Goal: Information Seeking & Learning: Learn about a topic

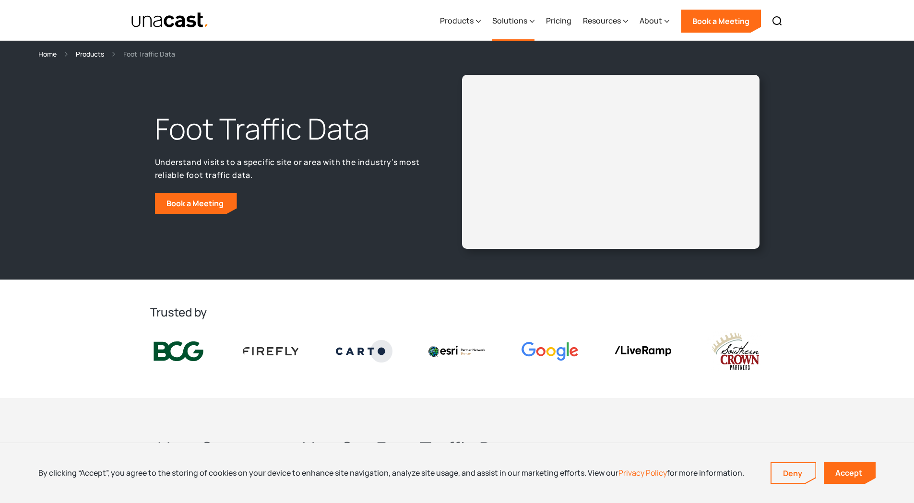
click at [504, 20] on div "Solutions" at bounding box center [509, 21] width 35 height 12
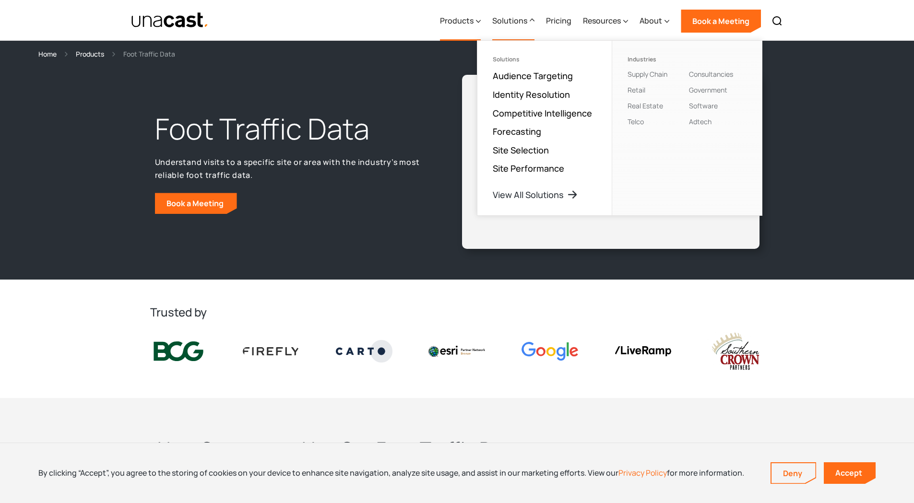
click at [462, 23] on div "Products" at bounding box center [457, 21] width 34 height 12
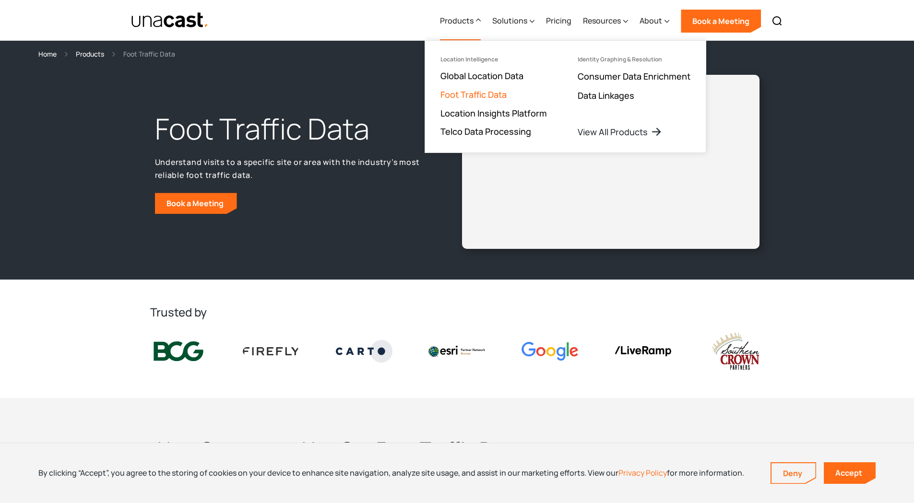
click at [477, 94] on link "Foot Traffic Data" at bounding box center [473, 95] width 66 height 12
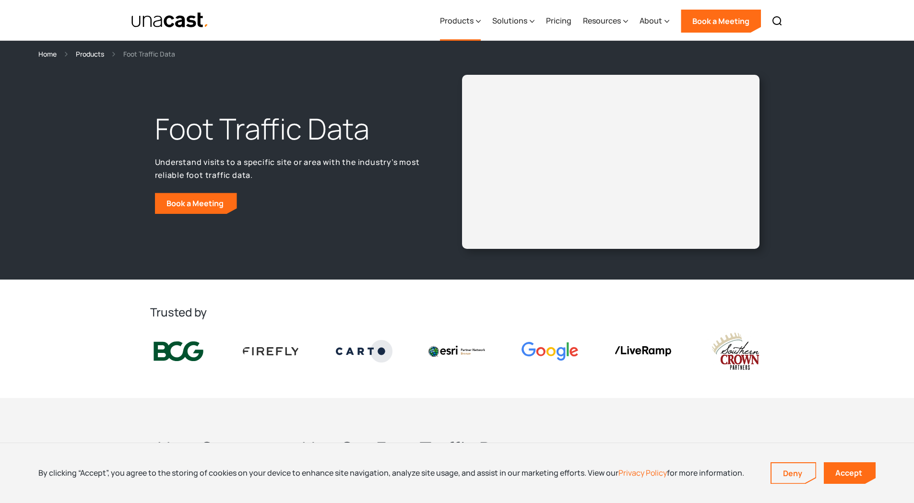
click at [453, 19] on div "Products" at bounding box center [457, 21] width 34 height 12
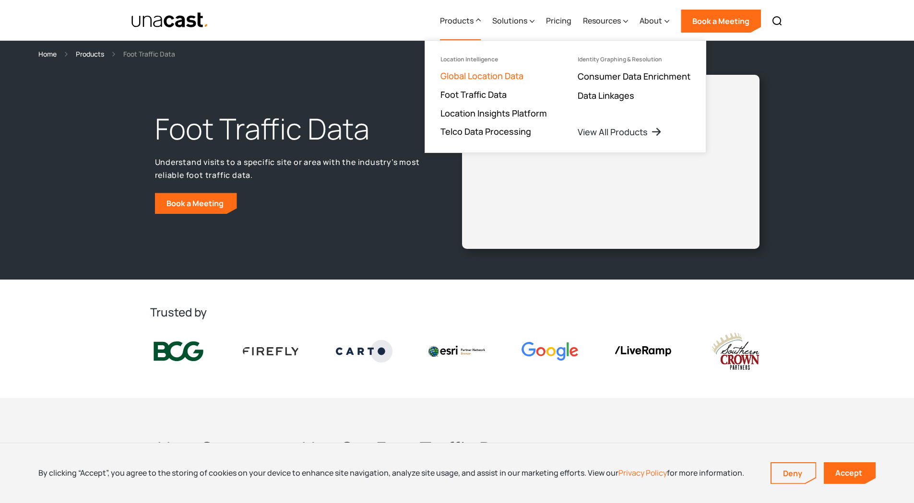
click at [467, 77] on link "Global Location Data" at bounding box center [481, 76] width 83 height 12
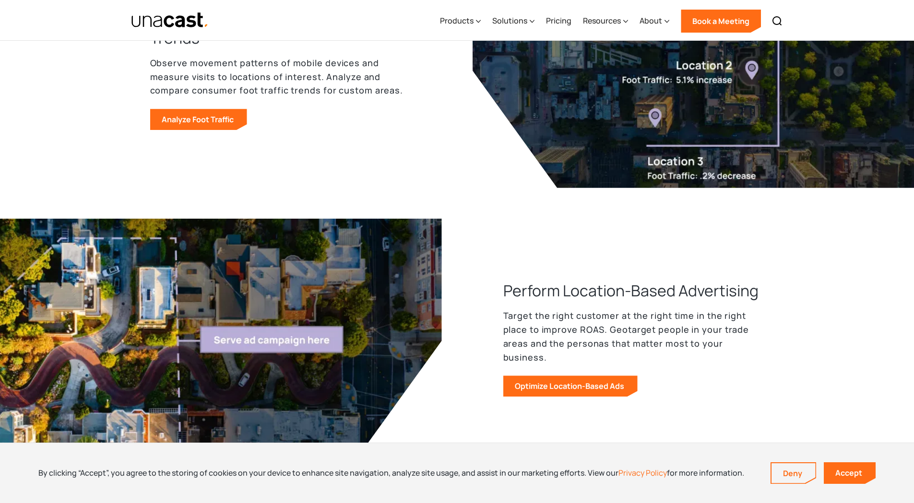
scroll to position [879, 0]
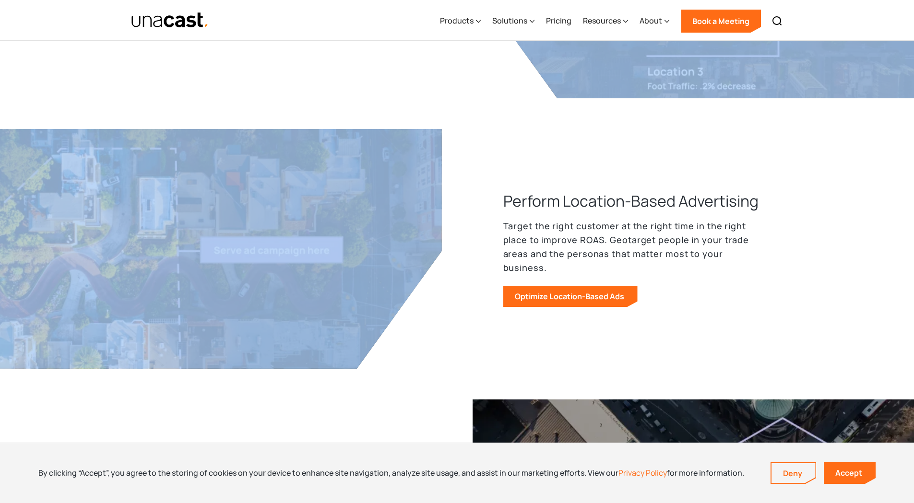
drag, startPoint x: 482, startPoint y: 156, endPoint x: 478, endPoint y: 124, distance: 32.3
click at [478, 124] on div "How customers use our location data Build better products and analyze human mob…" at bounding box center [457, 204] width 614 height 1411
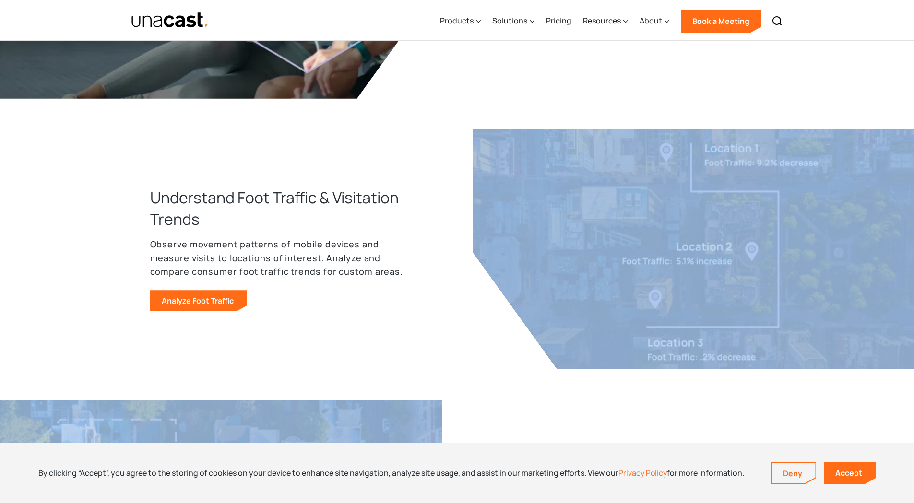
scroll to position [639, 0]
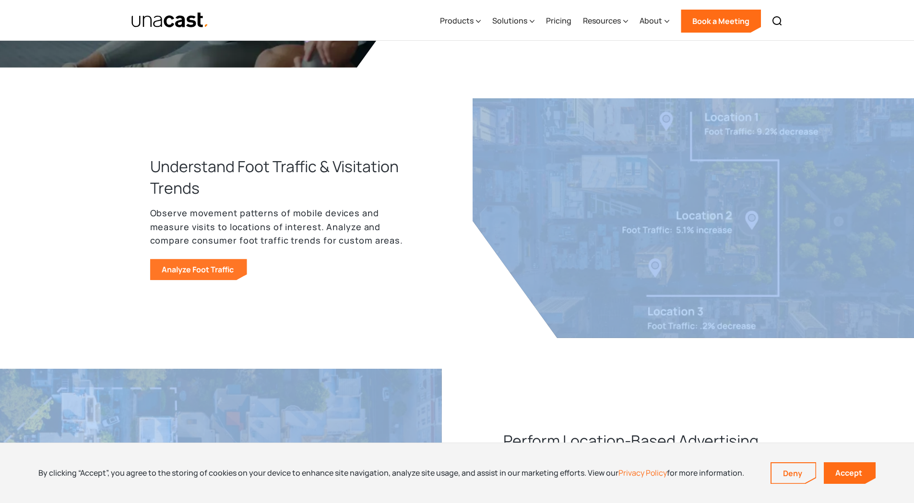
click at [209, 266] on link "Analyze Foot Traffic" at bounding box center [198, 269] width 97 height 21
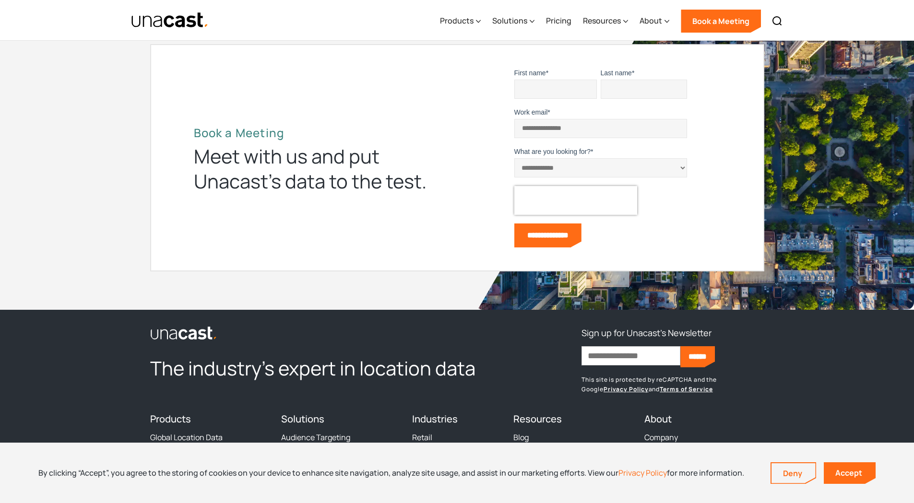
scroll to position [3182, 0]
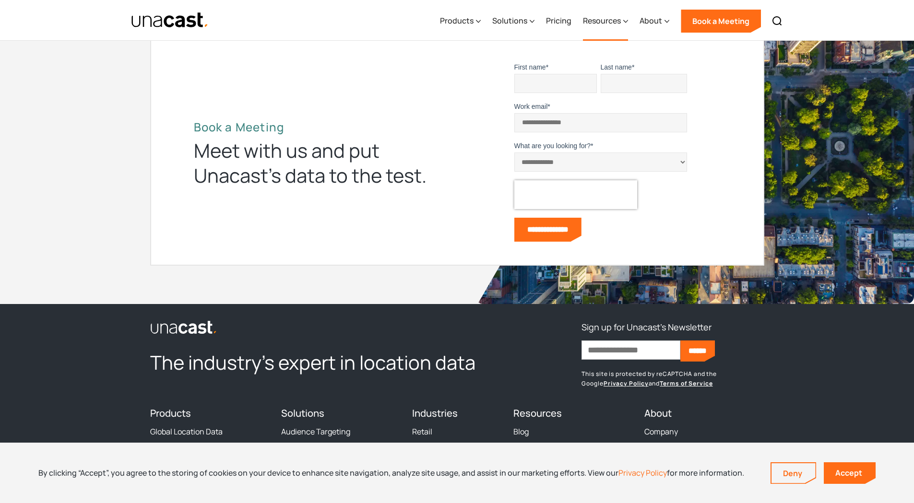
click at [594, 18] on div "Resources" at bounding box center [602, 21] width 38 height 12
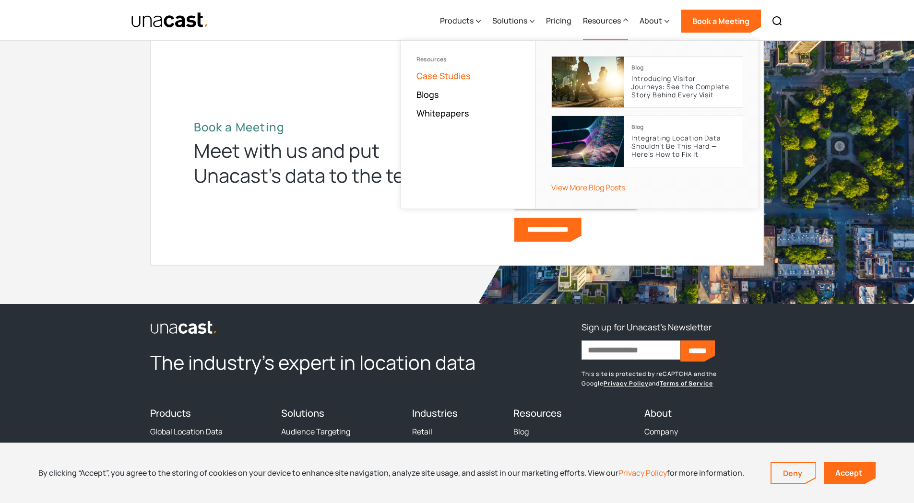
click at [440, 75] on link "Case Studies" at bounding box center [443, 76] width 54 height 12
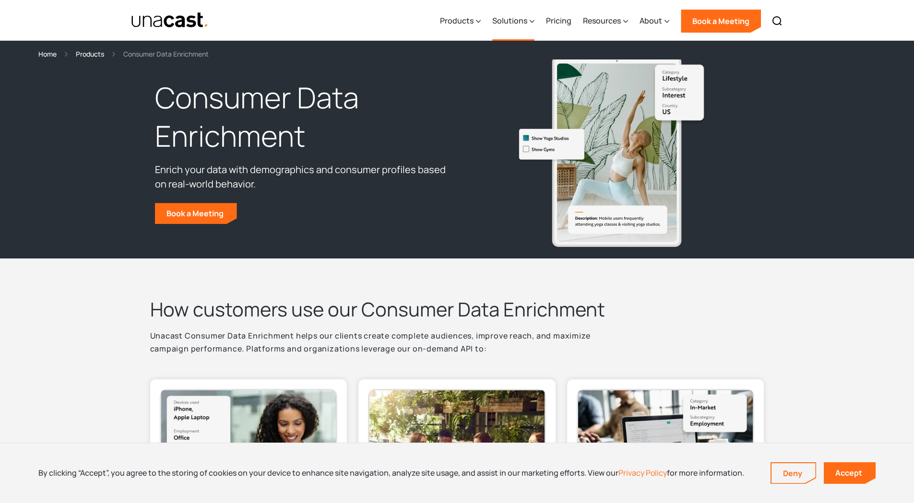
click at [517, 20] on div "Solutions" at bounding box center [509, 21] width 35 height 12
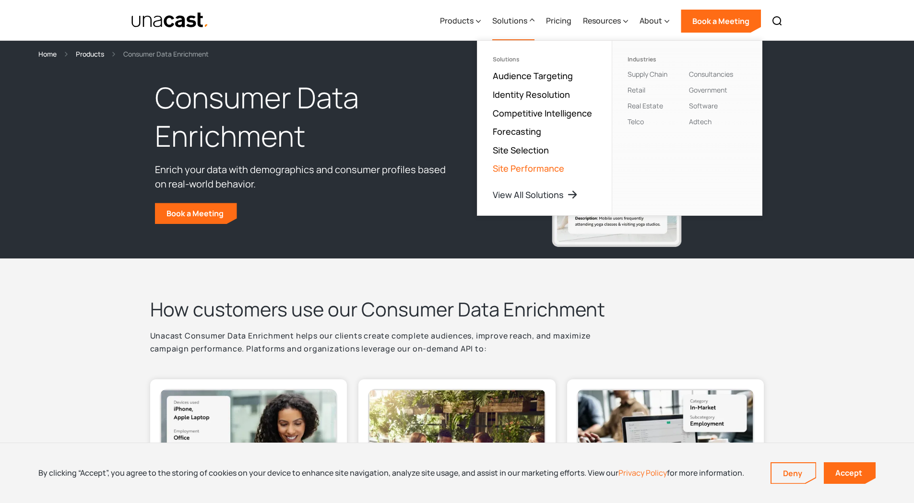
click at [517, 166] on link "Site Performance" at bounding box center [528, 169] width 71 height 12
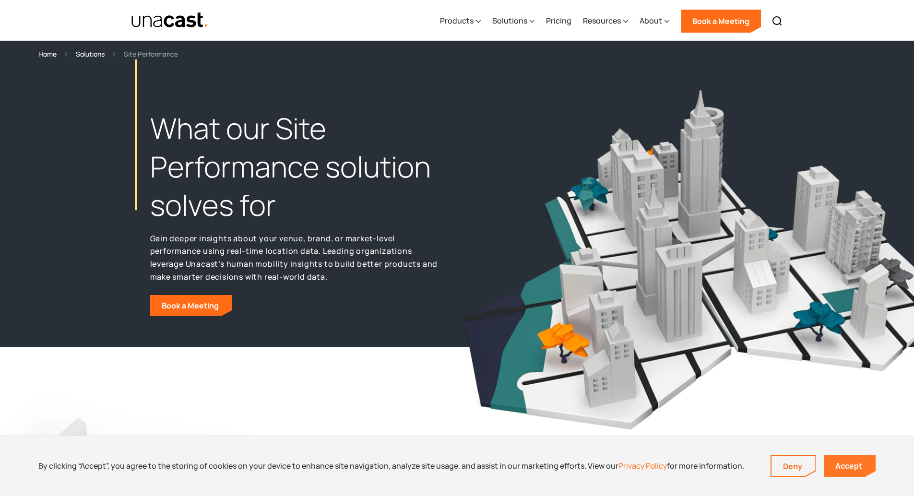
click at [841, 464] on link "Accept" at bounding box center [850, 466] width 52 height 22
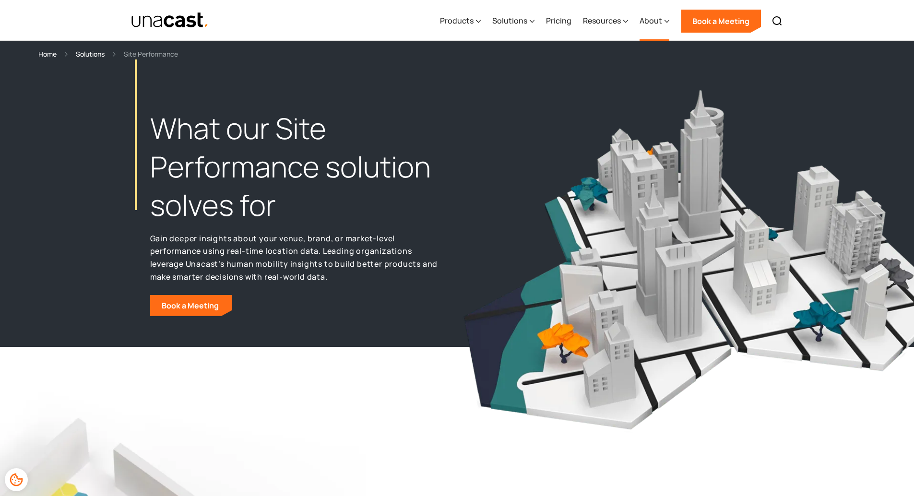
click at [649, 20] on div "About" at bounding box center [650, 21] width 23 height 12
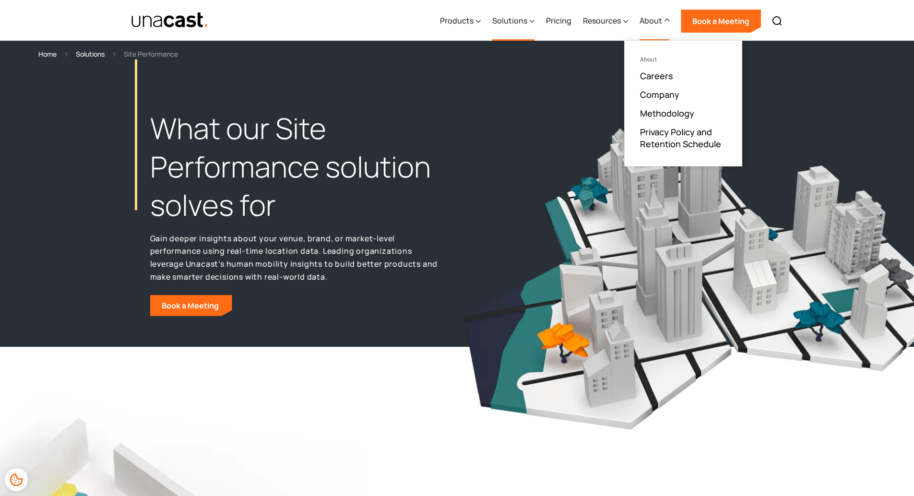
click at [501, 21] on div "Solutions" at bounding box center [509, 21] width 35 height 12
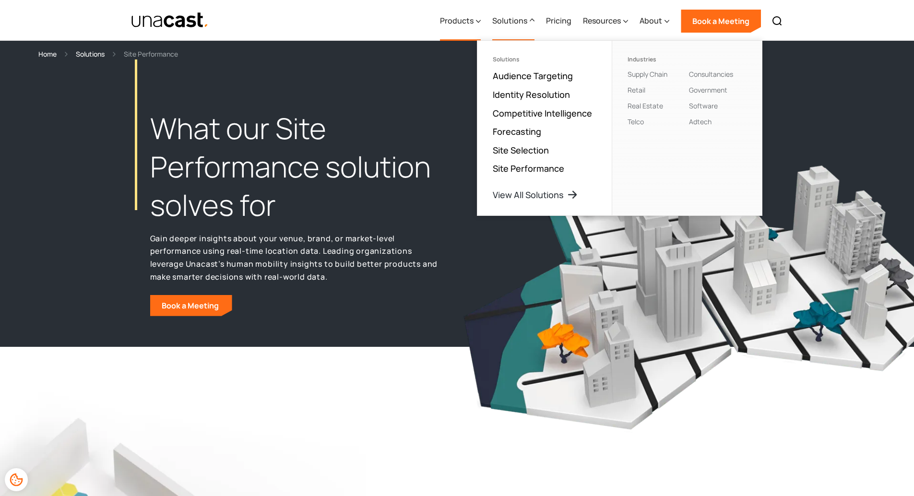
click at [460, 21] on div "Products" at bounding box center [457, 21] width 34 height 12
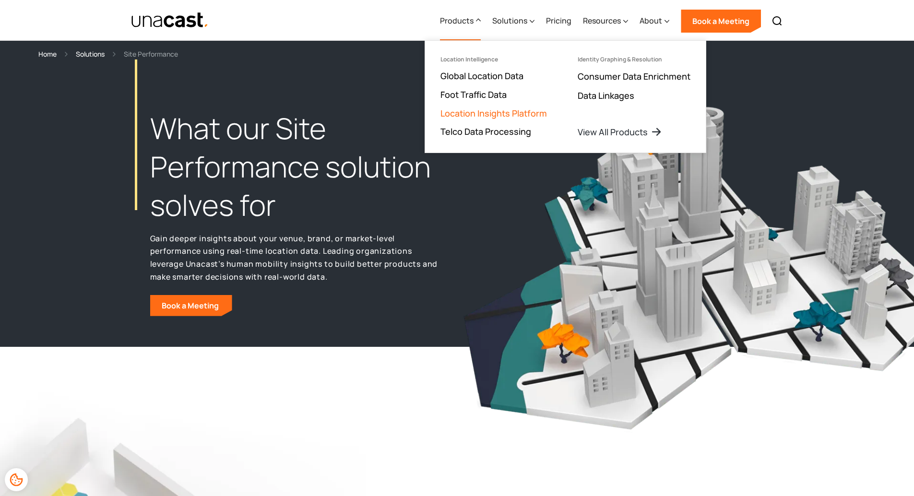
click at [498, 111] on link "Location Insights Platform" at bounding box center [493, 113] width 106 height 12
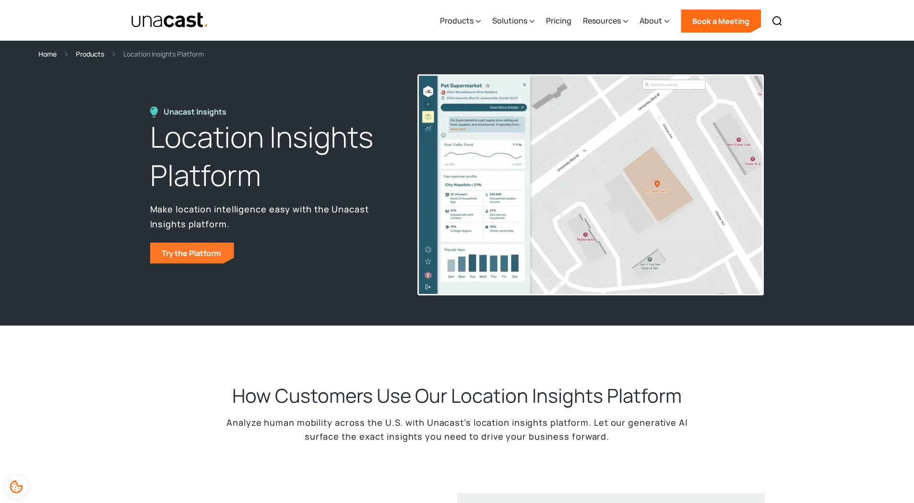
click at [189, 253] on link "Try the Platform" at bounding box center [192, 253] width 84 height 21
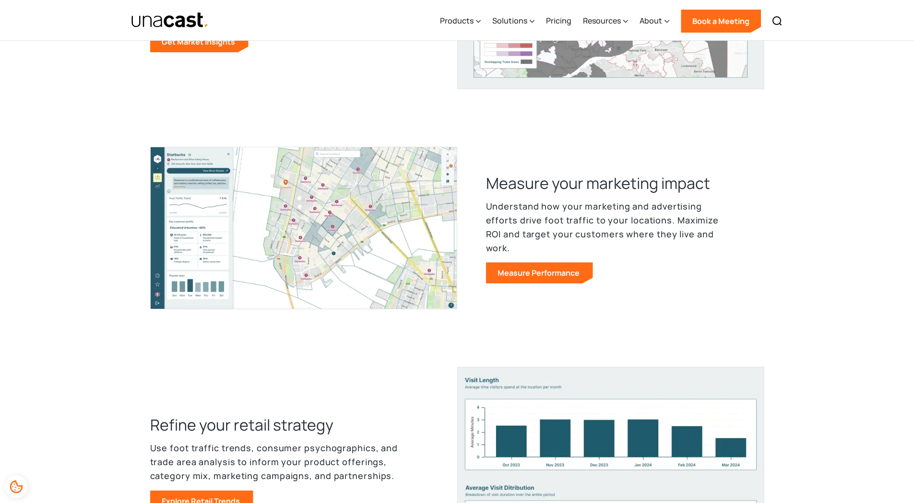
scroll to position [406, 0]
